Goal: Transaction & Acquisition: Purchase product/service

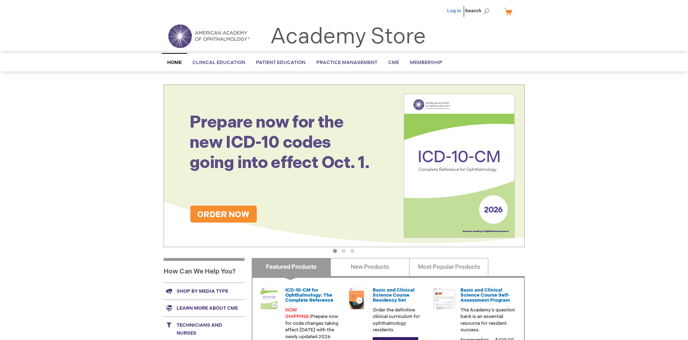
click at [455, 11] on link "Log In" at bounding box center [454, 11] width 14 height 6
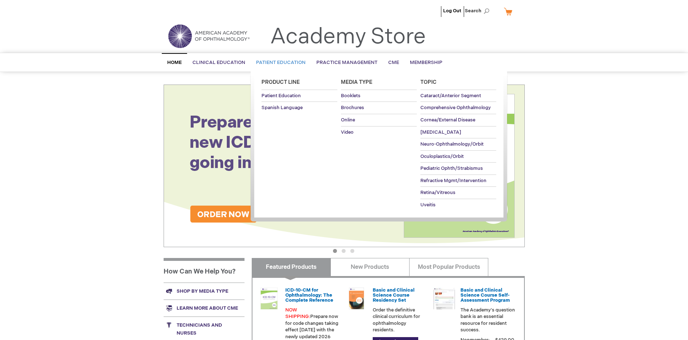
click at [279, 62] on span "Patient Education" at bounding box center [280, 63] width 49 height 6
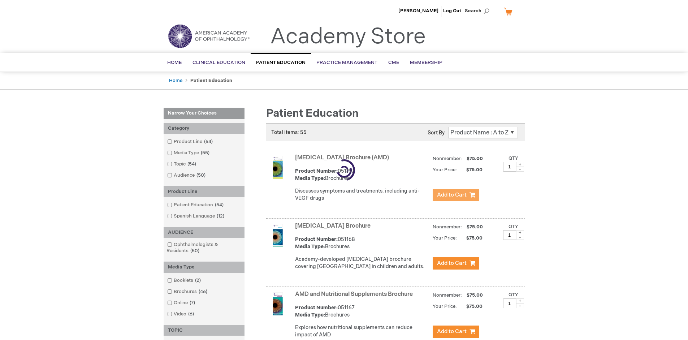
click at [455, 195] on span "Add to Cart" at bounding box center [452, 194] width 30 height 7
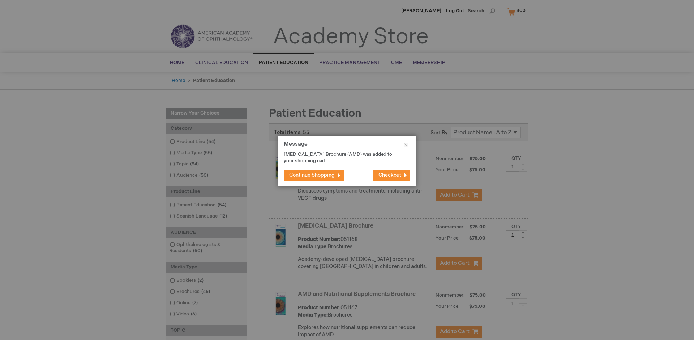
click at [312, 175] on span "Continue Shopping" at bounding box center [312, 175] width 46 height 6
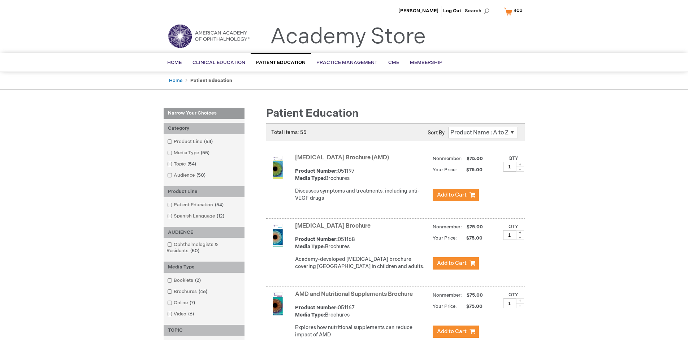
click at [355, 298] on link "AMD and Nutritional Supplements Brochure" at bounding box center [354, 294] width 118 height 7
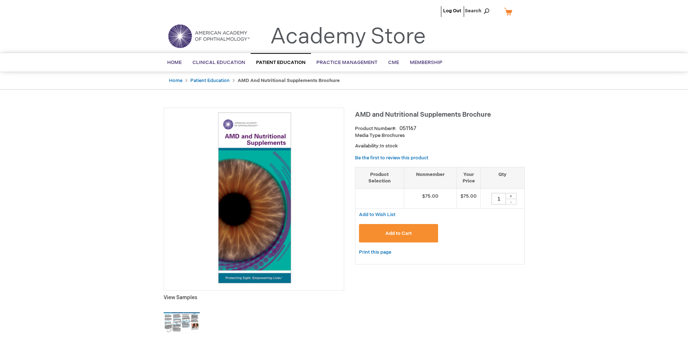
type input "1"
click at [398, 233] on span "Add to Cart" at bounding box center [398, 233] width 26 height 6
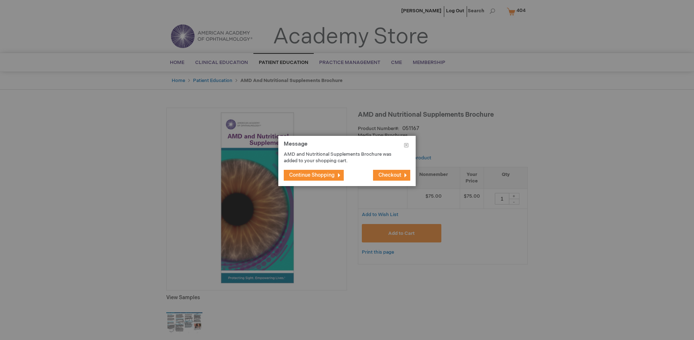
click at [312, 175] on span "Continue Shopping" at bounding box center [312, 175] width 46 height 6
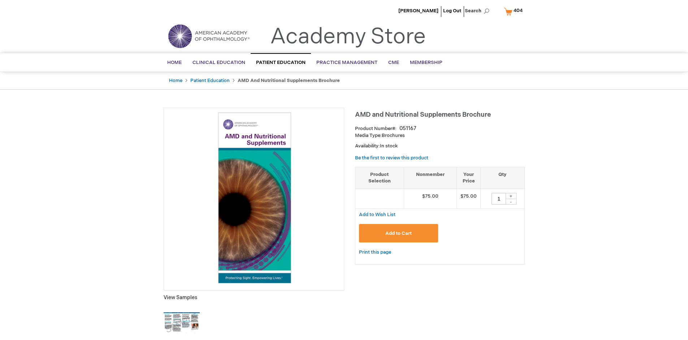
click at [515, 11] on span "404" at bounding box center [518, 11] width 9 height 6
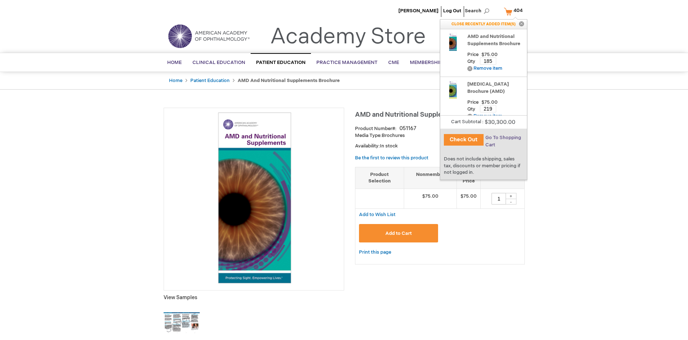
click at [503, 138] on span "Go To Shopping Cart" at bounding box center [503, 141] width 36 height 13
